Goal: Task Accomplishment & Management: Use online tool/utility

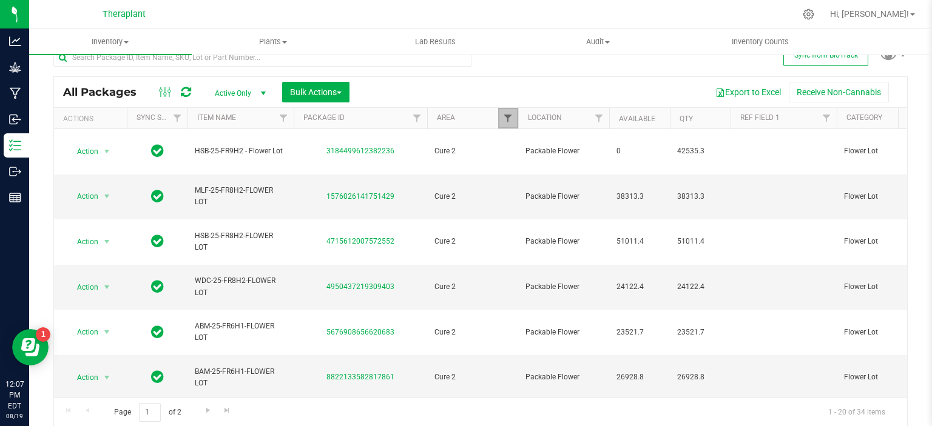
click at [505, 118] on span "Filter" at bounding box center [508, 118] width 10 height 10
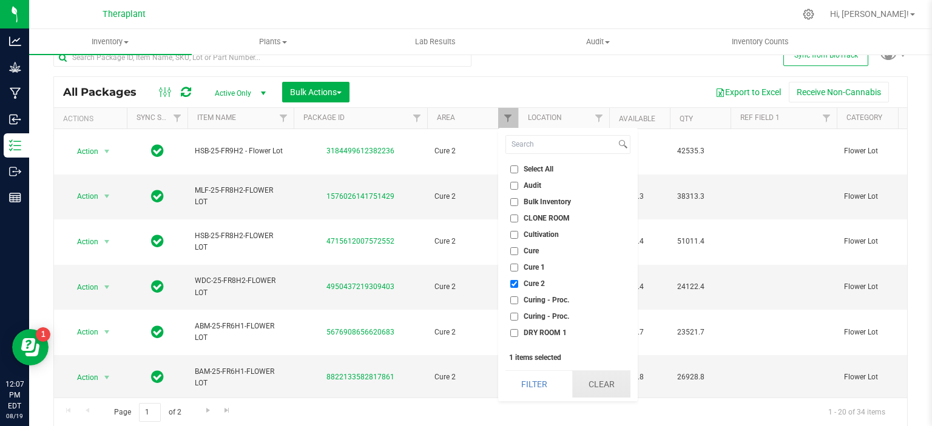
click at [592, 387] on button "Clear" at bounding box center [601, 384] width 58 height 27
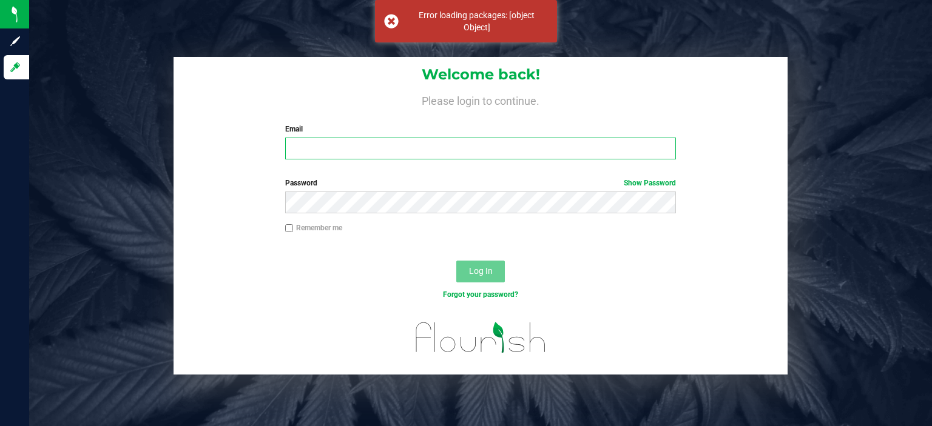
type input "[PERSON_NAME][EMAIL_ADDRESS][DOMAIN_NAME]"
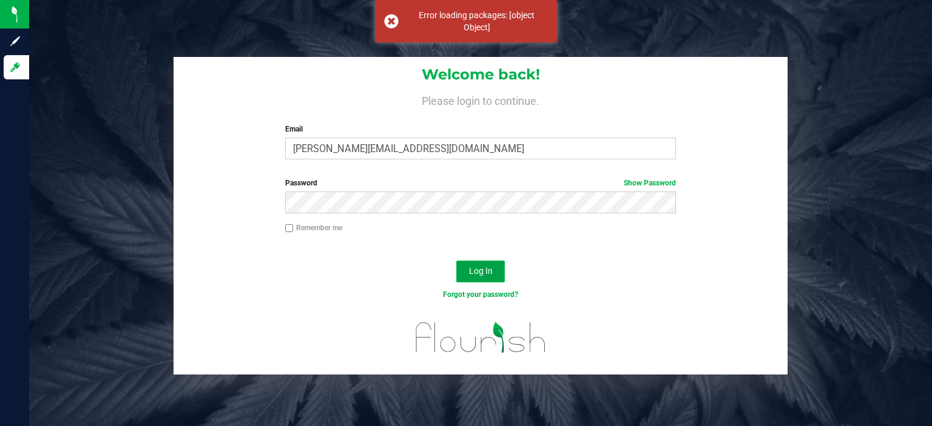
click at [488, 275] on span "Log In" at bounding box center [481, 271] width 24 height 10
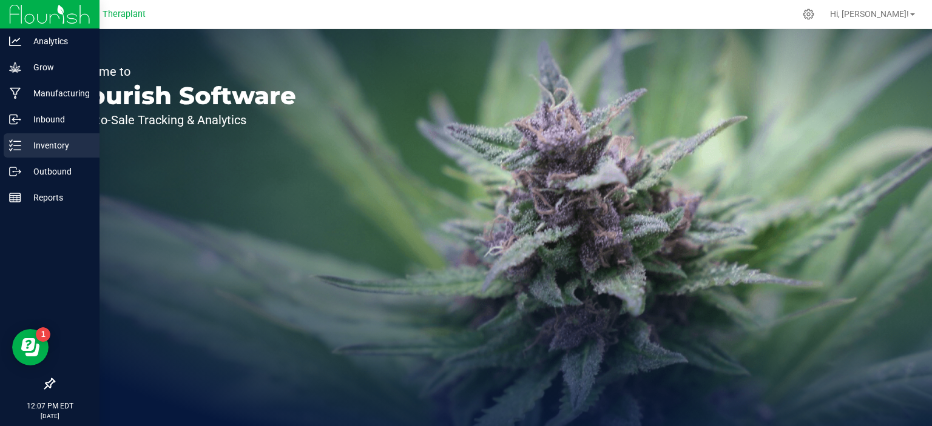
click at [22, 141] on p "Inventory" at bounding box center [57, 145] width 73 height 15
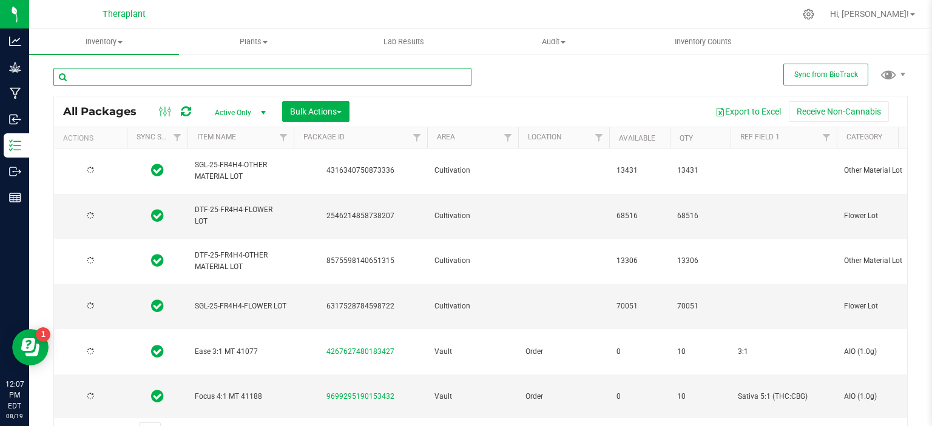
click at [182, 77] on input "text" at bounding box center [262, 77] width 418 height 18
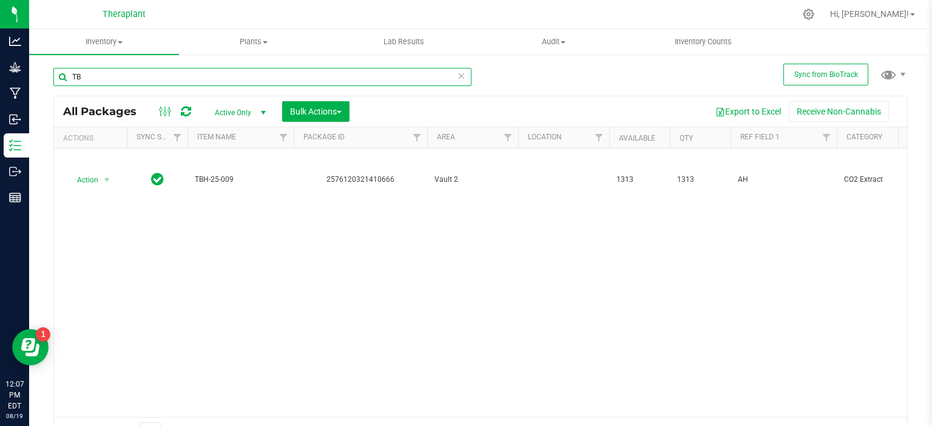
type input "T"
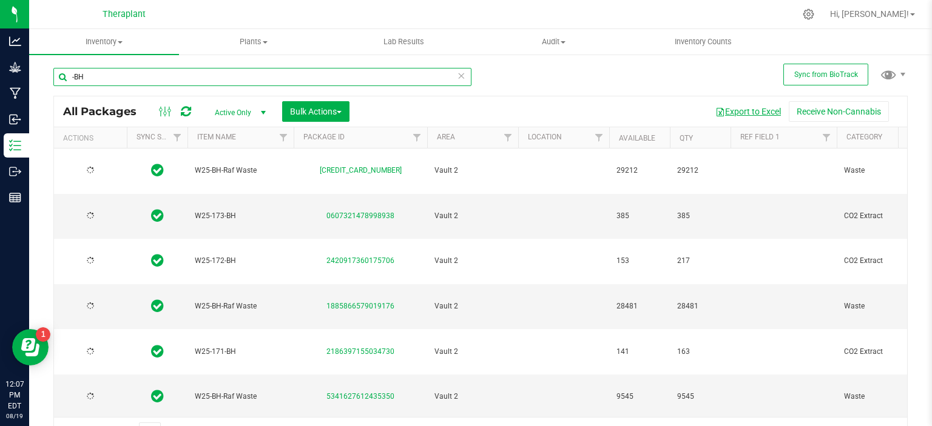
type input "-BH"
click at [738, 112] on button "Export to Excel" at bounding box center [747, 111] width 81 height 21
